Goal: Find specific page/section: Find specific page/section

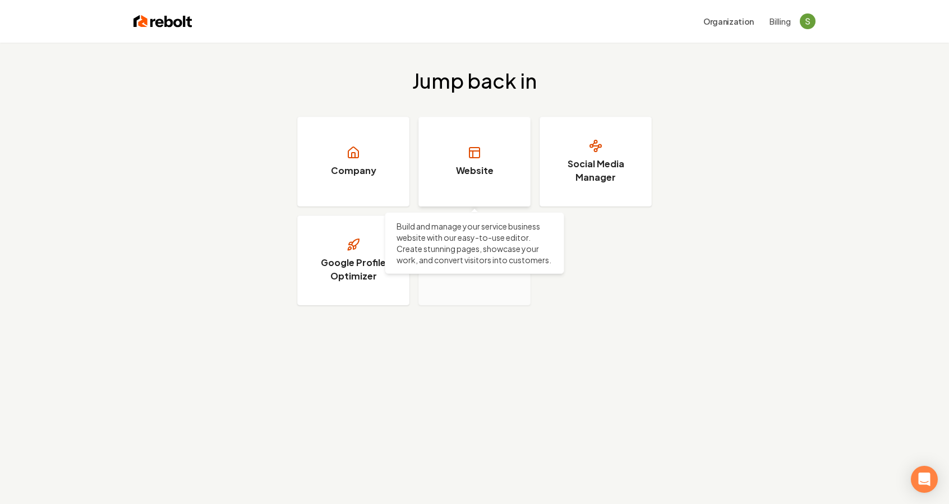
click at [470, 165] on h3 "Website" at bounding box center [475, 170] width 38 height 13
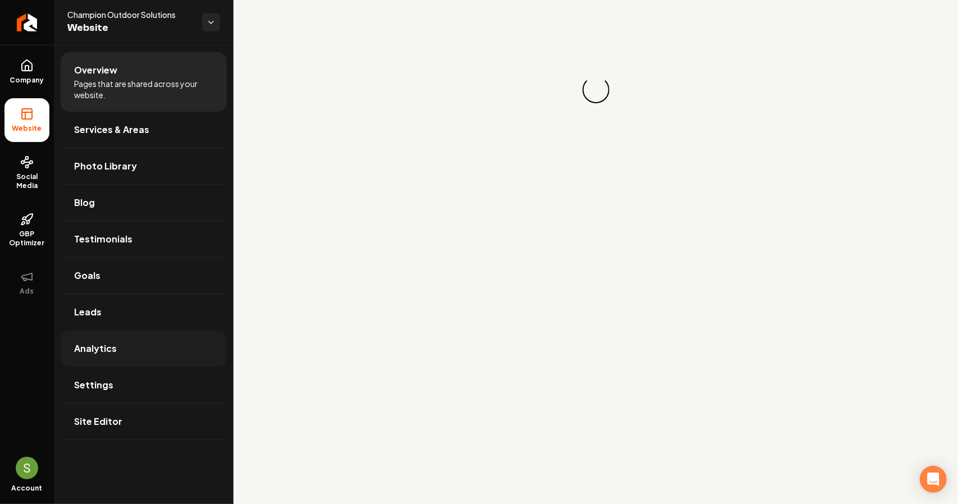
click at [113, 343] on span "Analytics" at bounding box center [95, 348] width 43 height 13
